Goal: Register for event/course

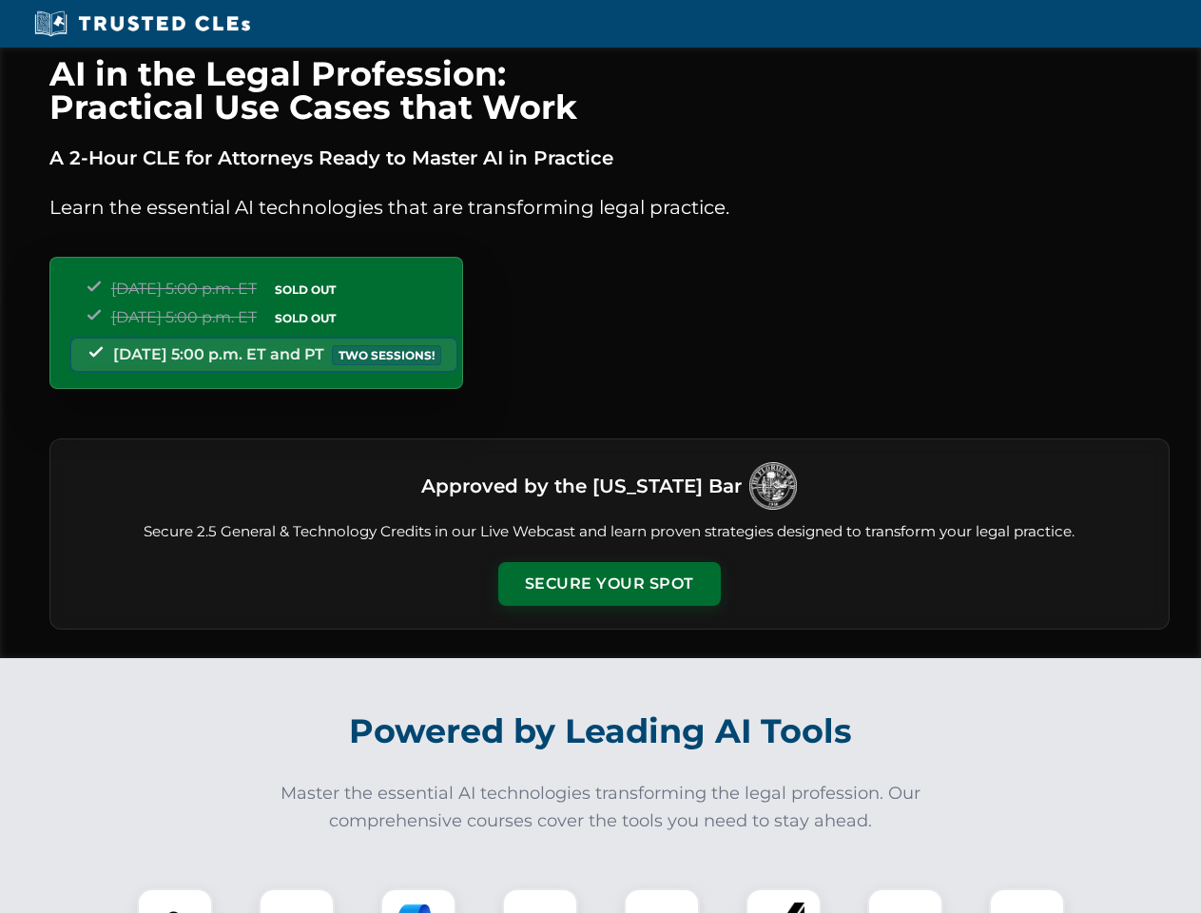
click at [609, 584] on button "Secure Your Spot" at bounding box center [609, 584] width 223 height 44
click at [175, 901] on img at bounding box center [174, 926] width 55 height 55
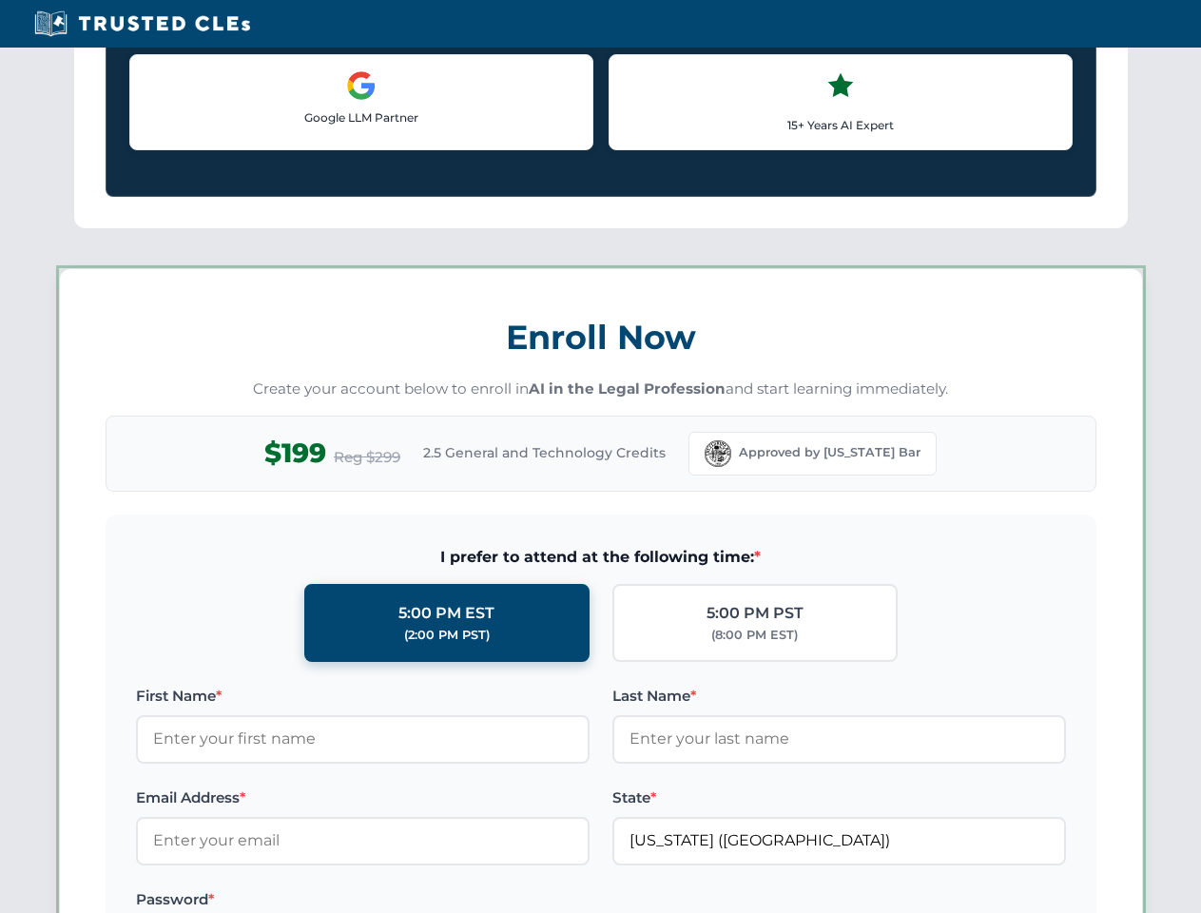
click at [418, 901] on label "Password *" at bounding box center [363, 899] width 454 height 23
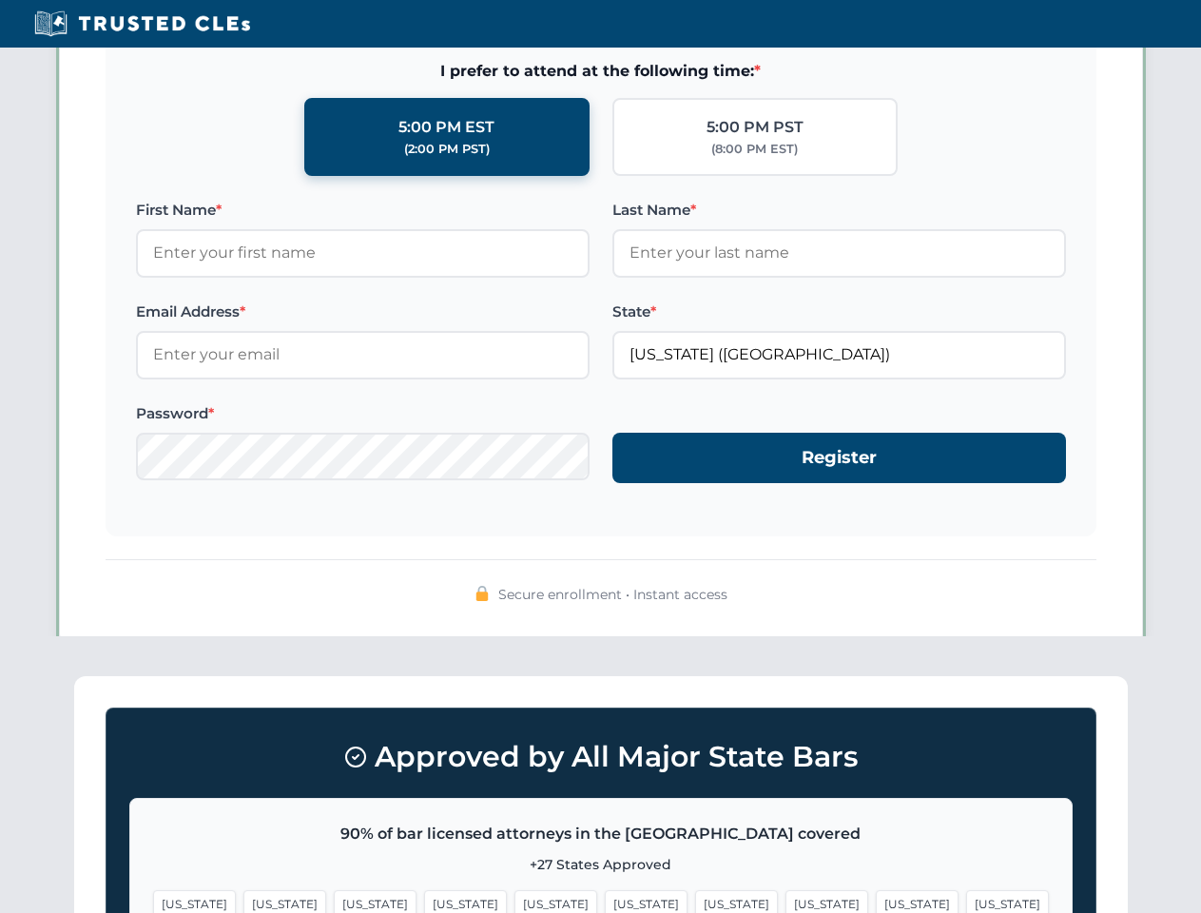
click at [876, 901] on span "[US_STATE]" at bounding box center [917, 904] width 83 height 28
